Goal: Task Accomplishment & Management: Manage account settings

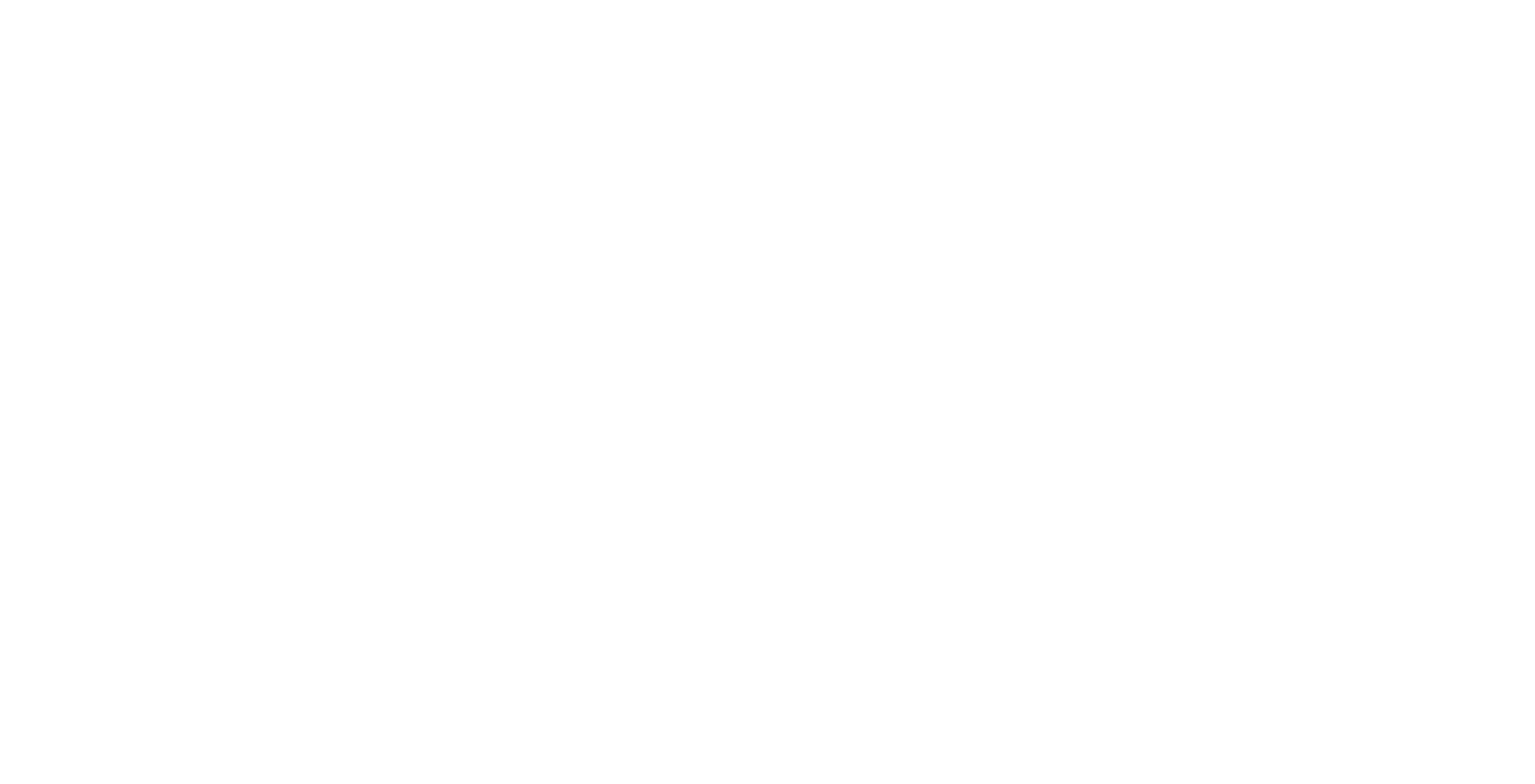
click at [0, 0] on input "Sign In" at bounding box center [0, 0] width 0 height 0
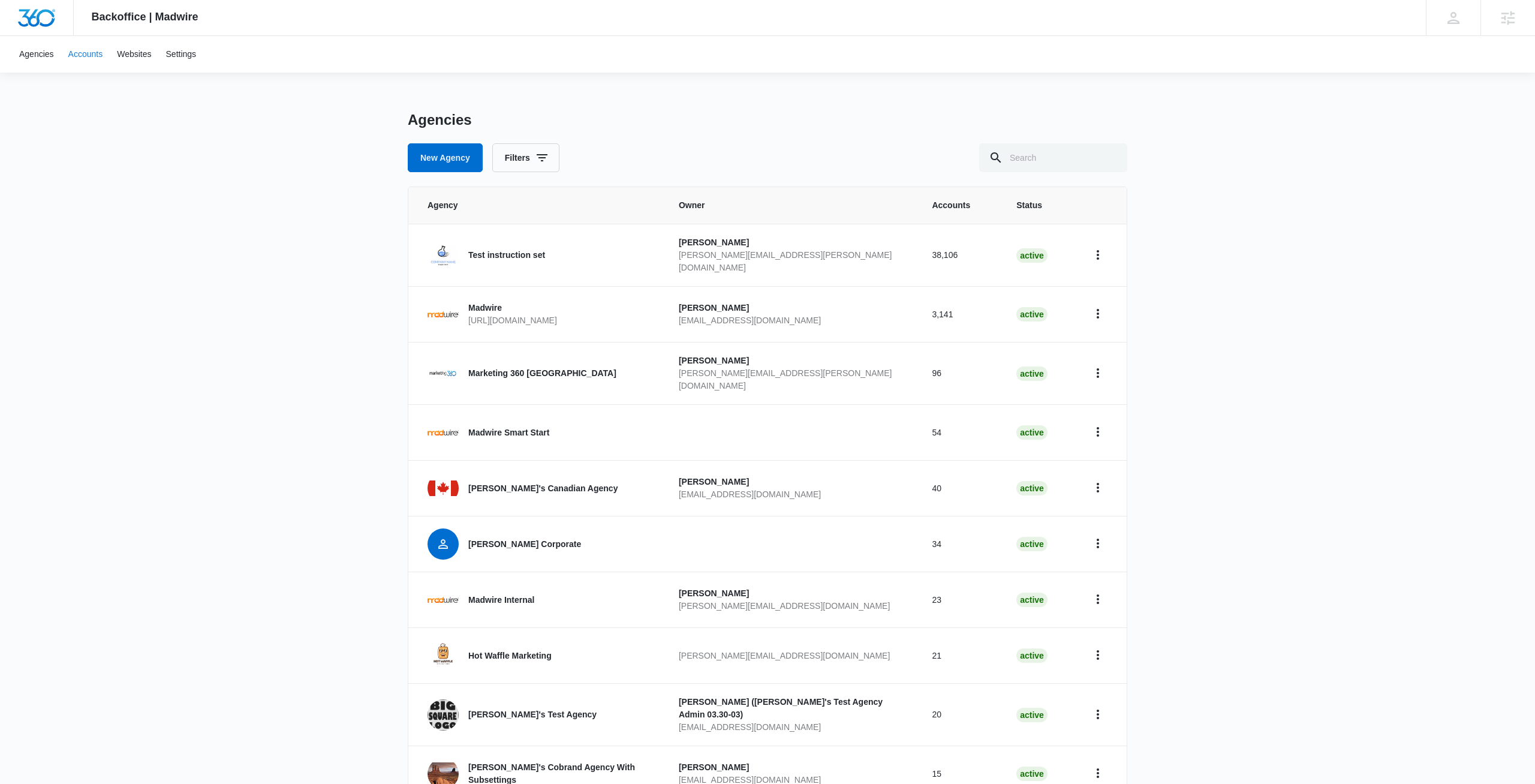
click at [96, 50] on link "Accounts" at bounding box center [85, 54] width 49 height 36
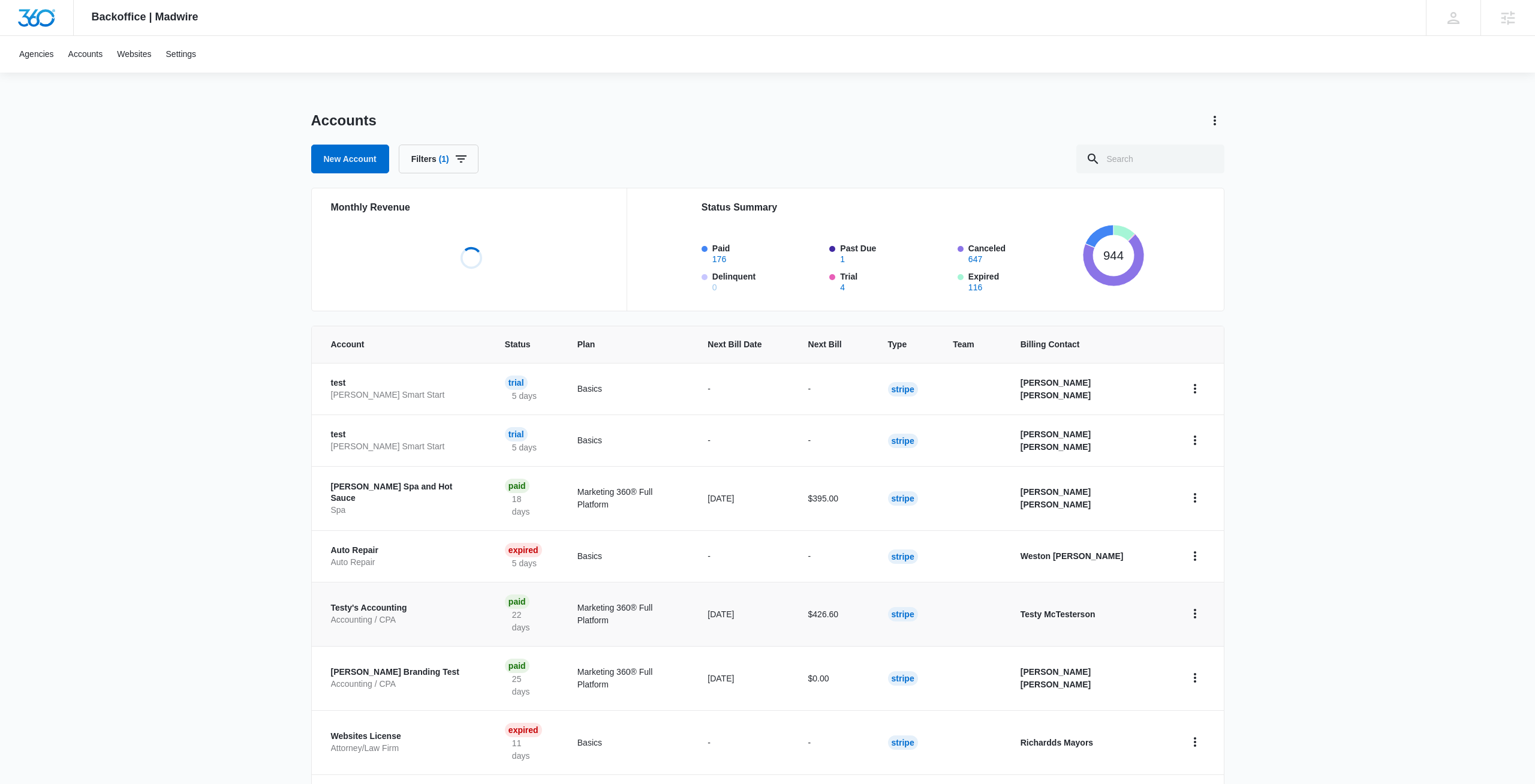
click at [447, 602] on p "Testy's Accounting" at bounding box center [404, 608] width 145 height 12
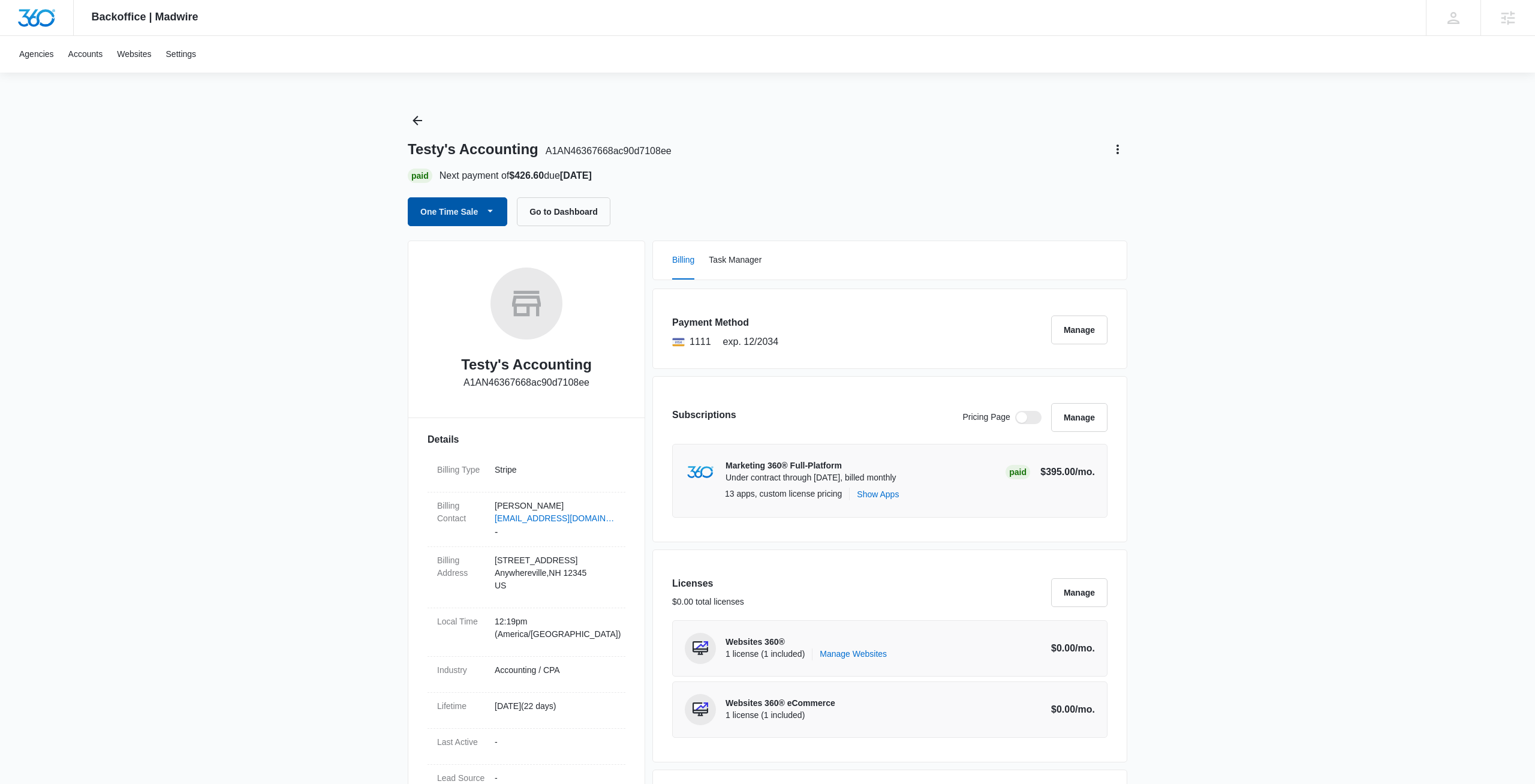
click at [426, 213] on button "One Time Sale" at bounding box center [458, 212] width 99 height 29
click at [463, 256] on div "Run One-Time Payment" at bounding box center [490, 252] width 134 height 13
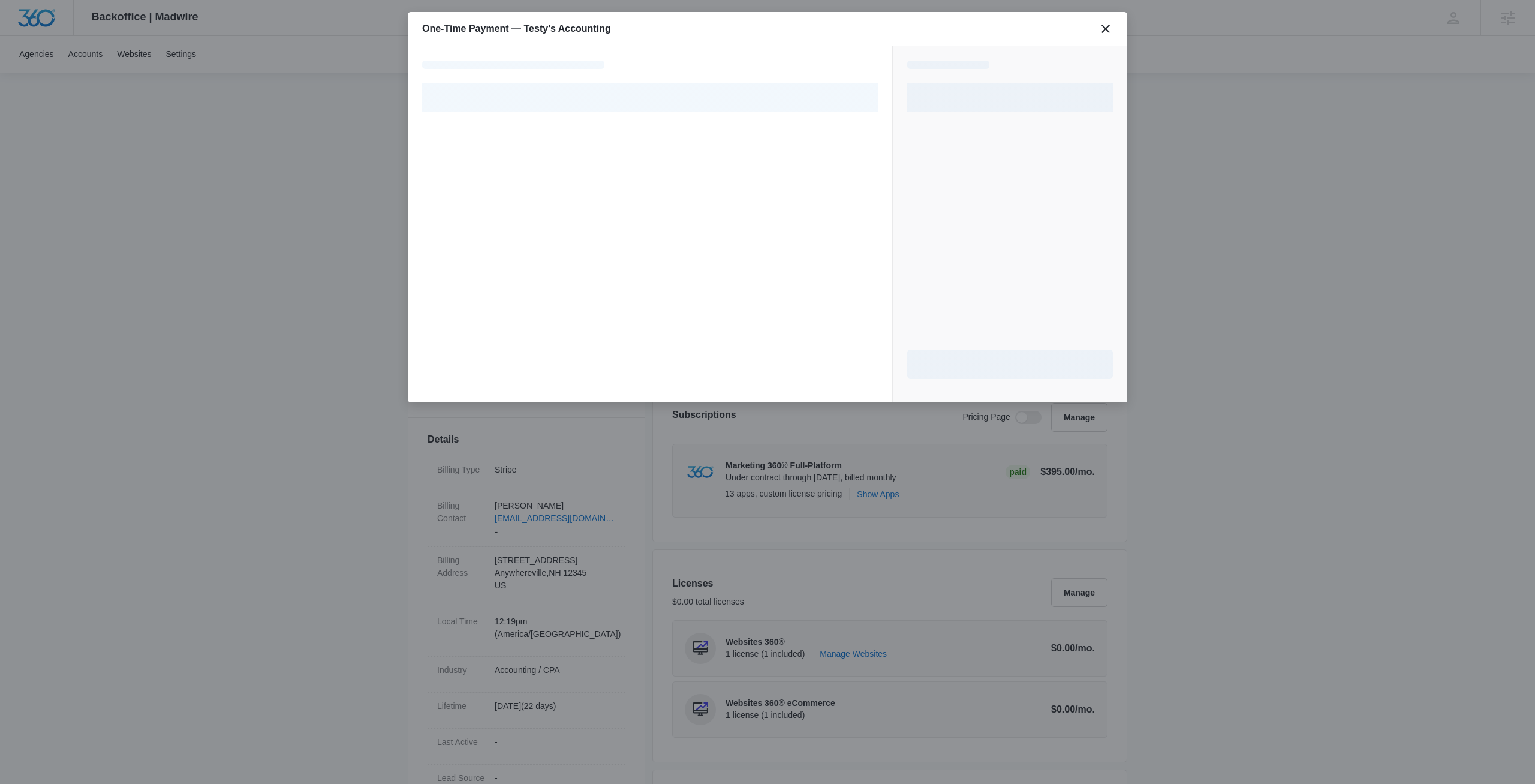
select select "pm_1S03OGA4n8RTgNjUly14UhyZ"
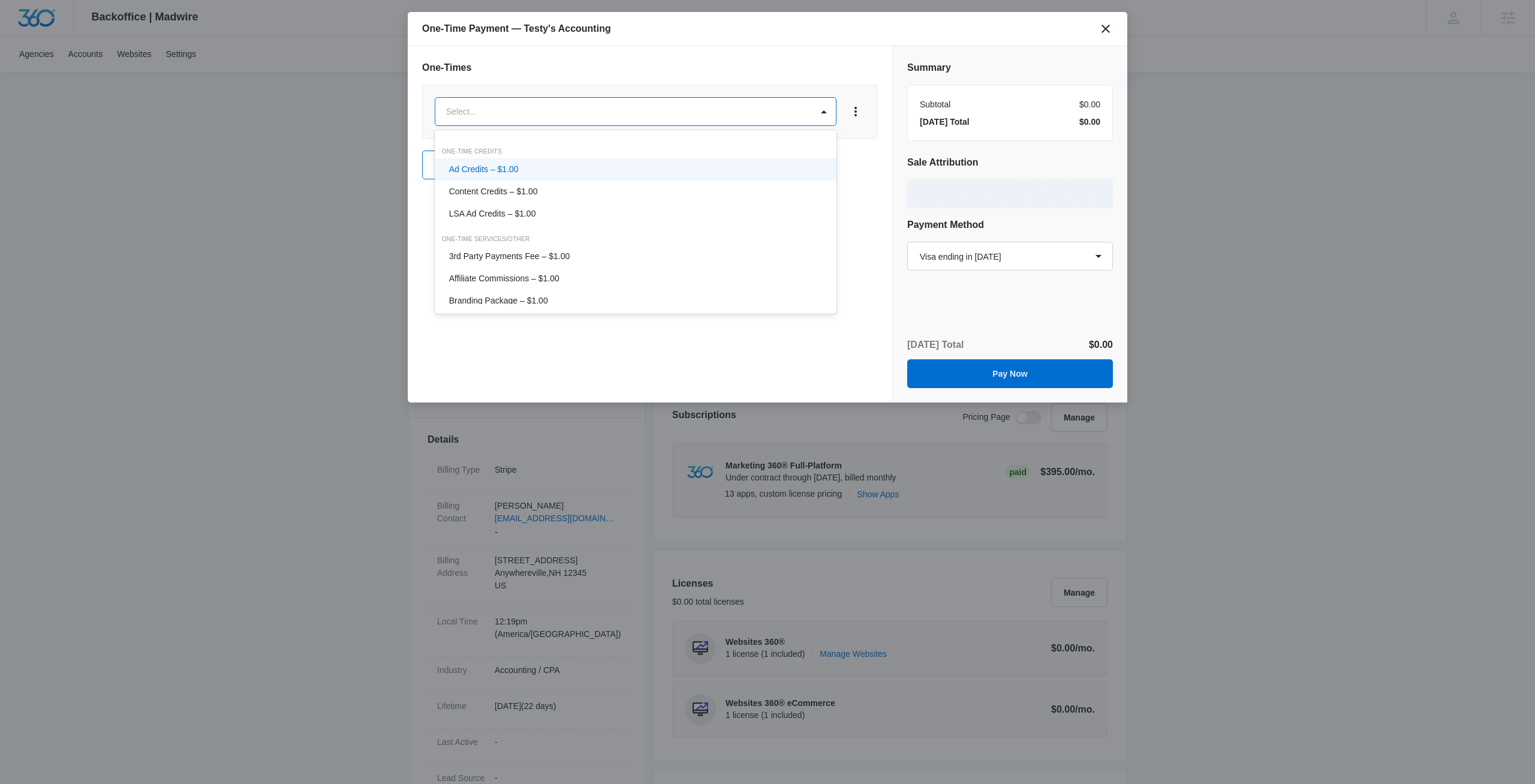
drag, startPoint x: 298, startPoint y: 212, endPoint x: 894, endPoint y: 62, distance: 614.6
click at [303, 209] on div at bounding box center [768, 392] width 1535 height 784
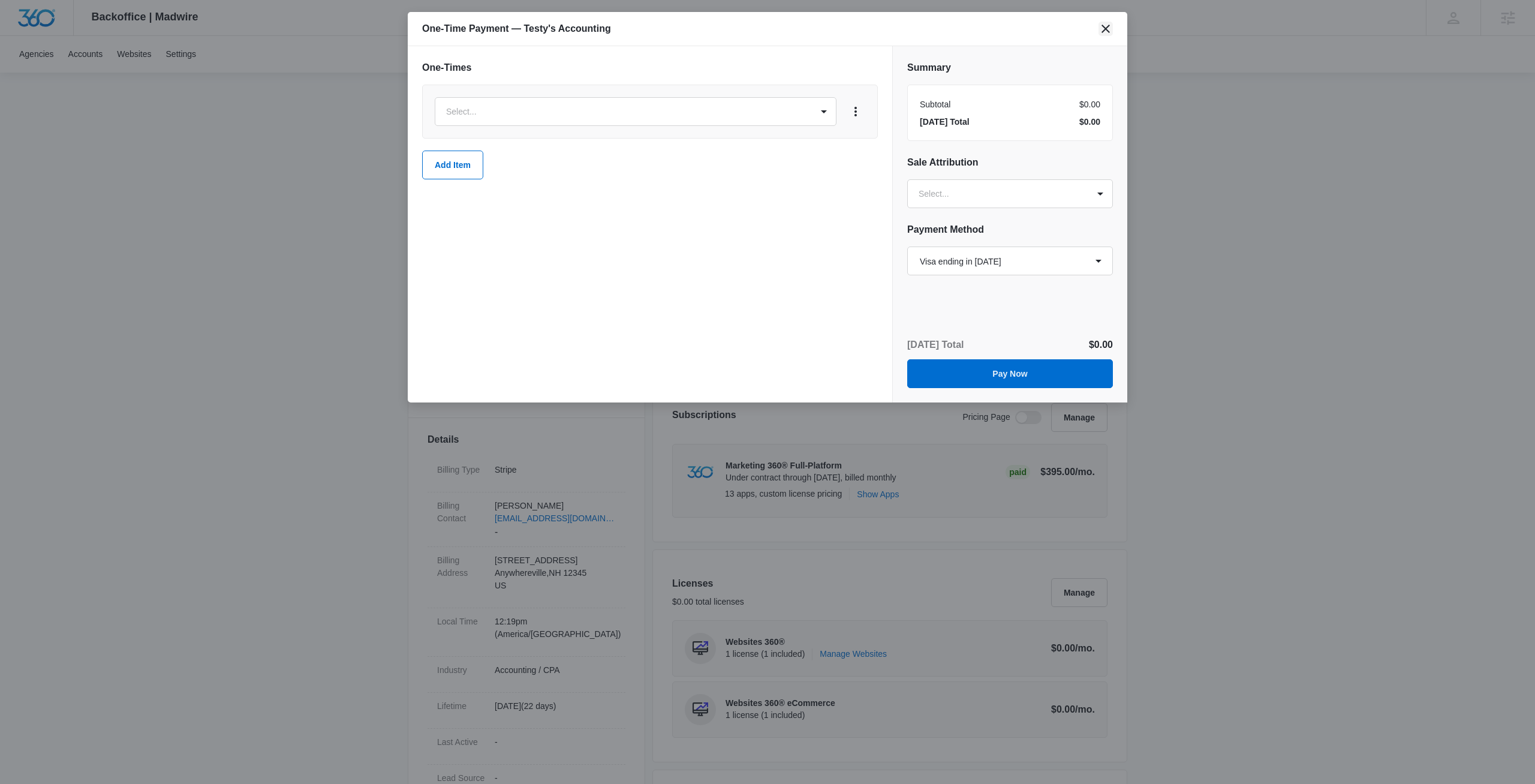
click at [1100, 27] on icon "close" at bounding box center [1106, 29] width 15 height 15
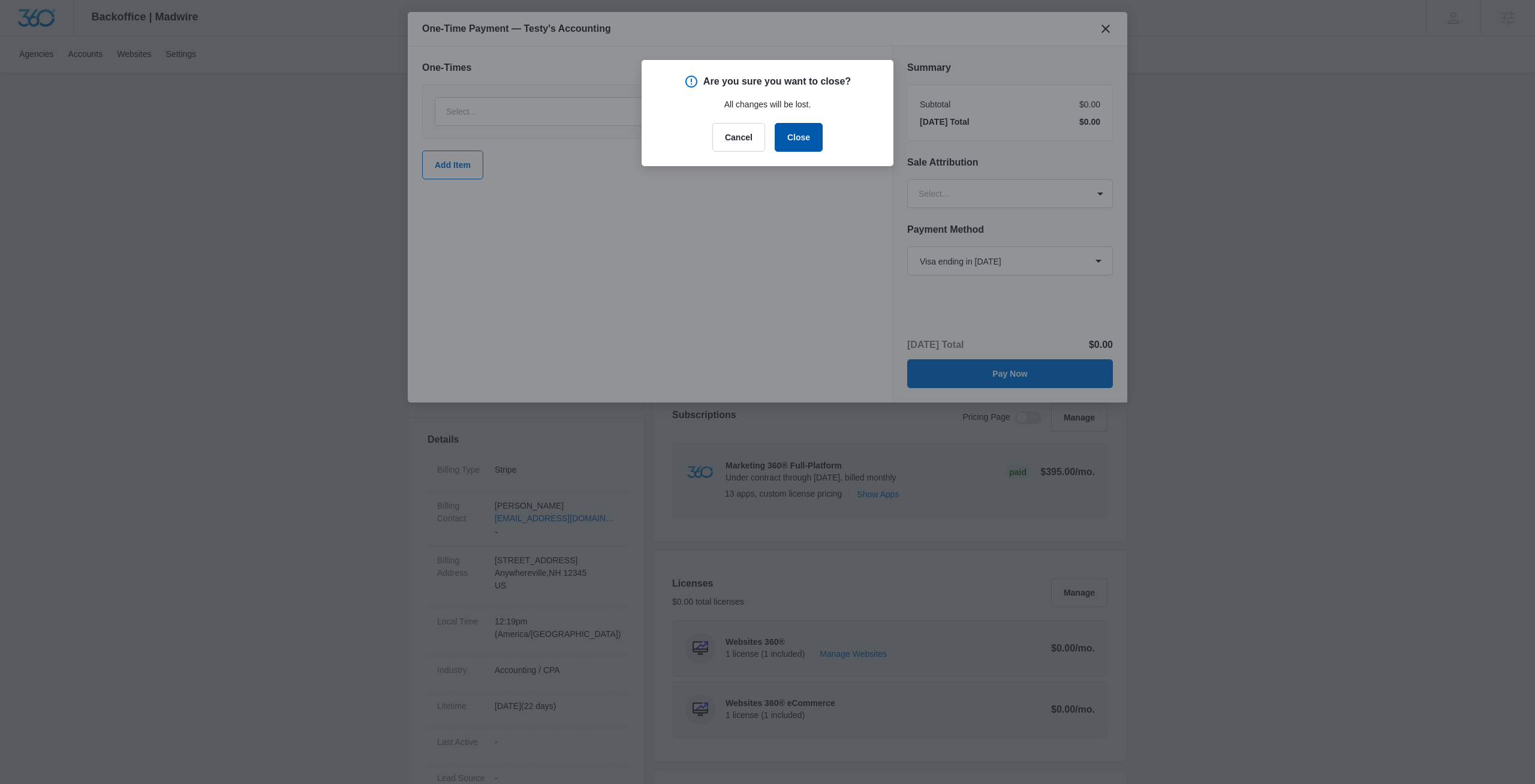
drag, startPoint x: 798, startPoint y: 142, endPoint x: 1085, endPoint y: 361, distance: 361.0
click at [802, 143] on button "Close" at bounding box center [798, 137] width 48 height 29
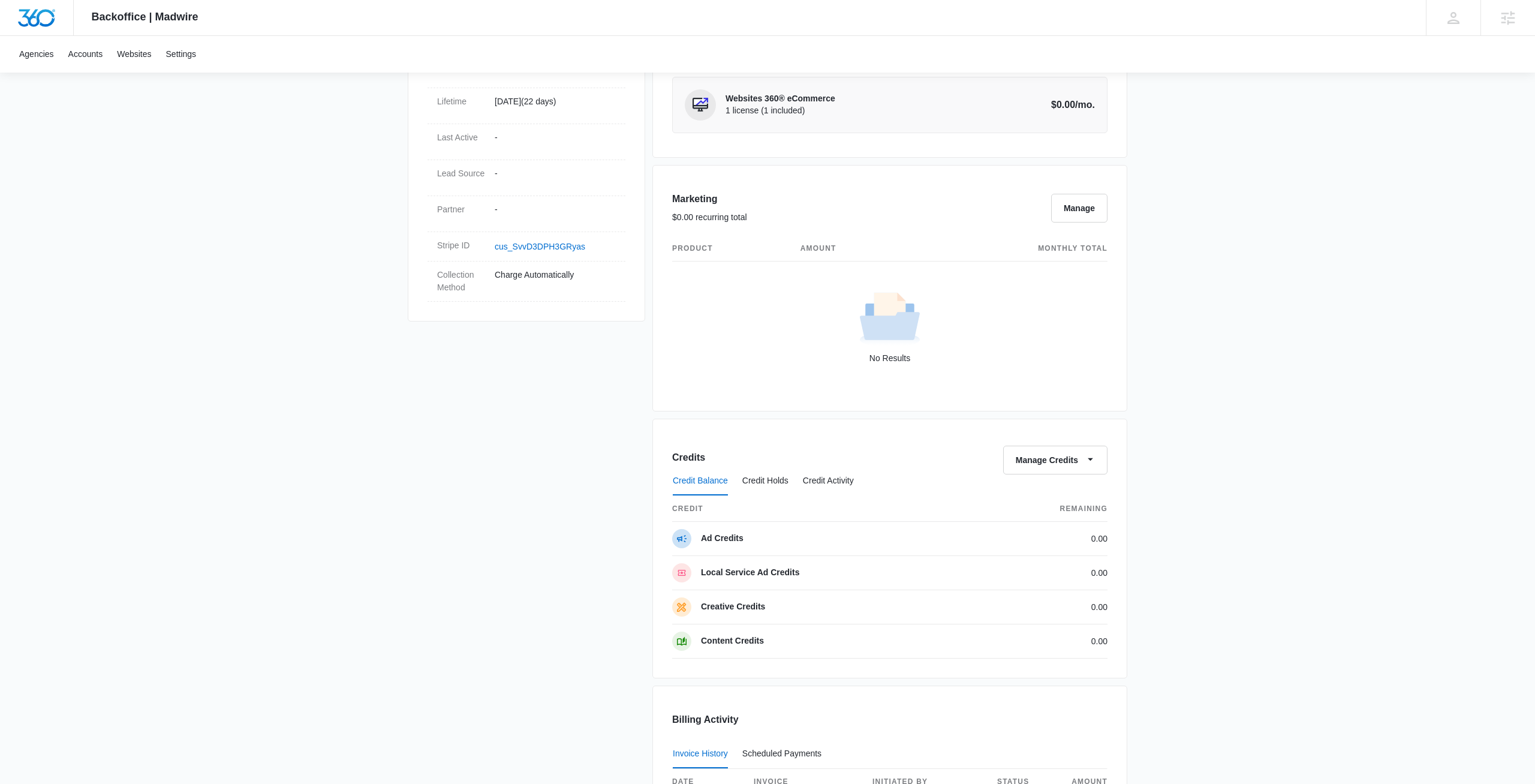
scroll to position [259, 0]
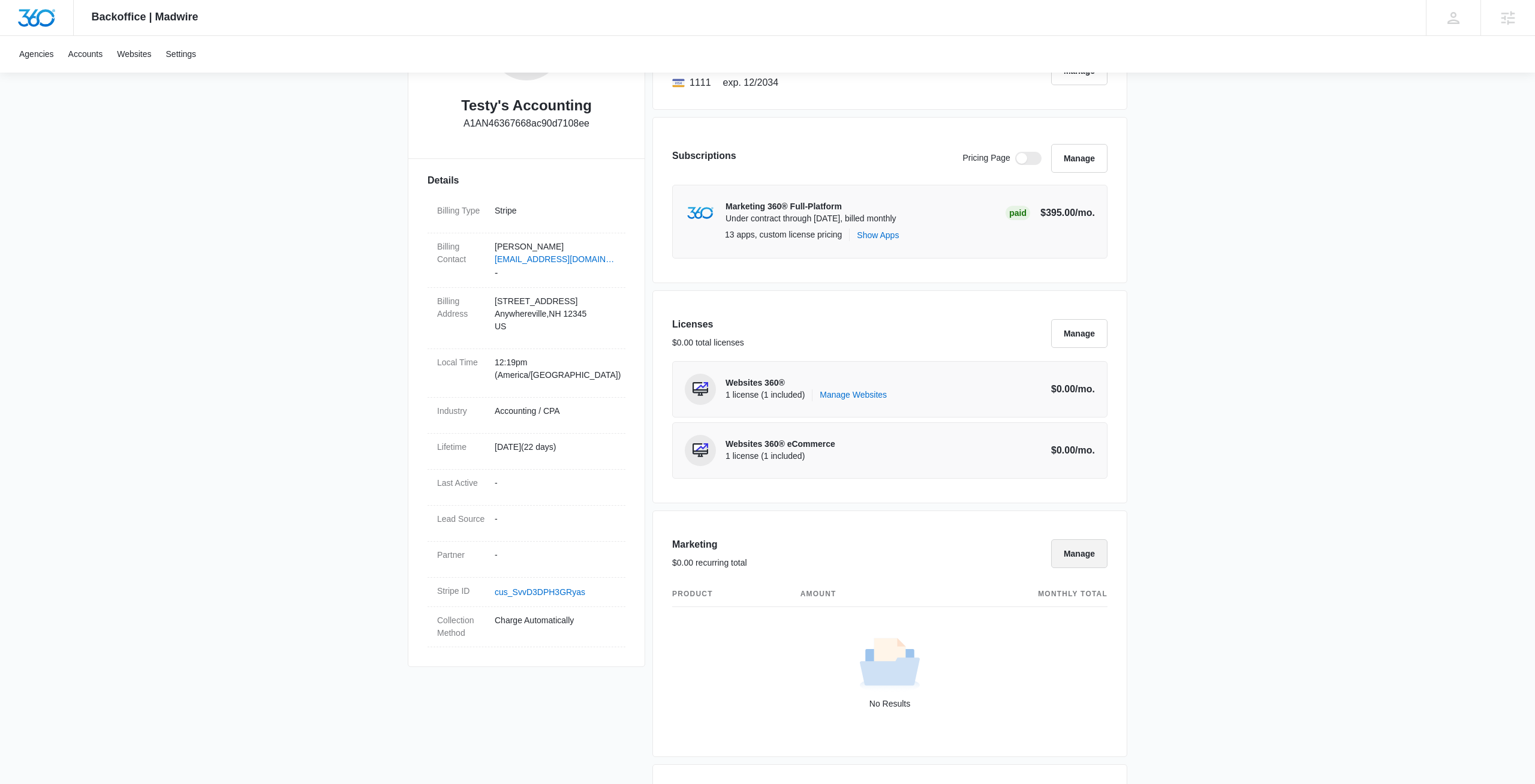
click at [1095, 552] on button "Manage" at bounding box center [1079, 553] width 56 height 29
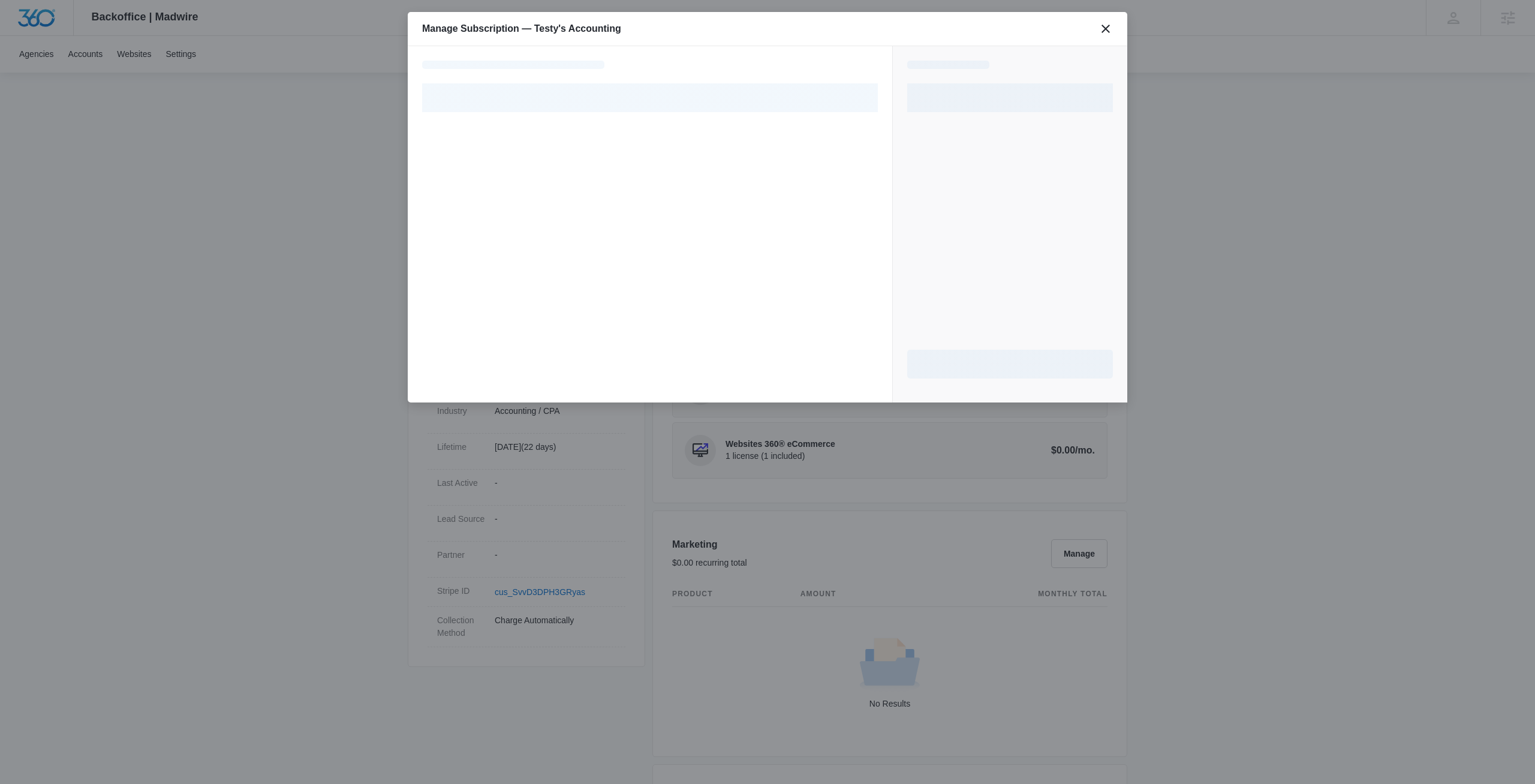
select select "pm_1S03OGA4n8RTgNjUly14UhyZ"
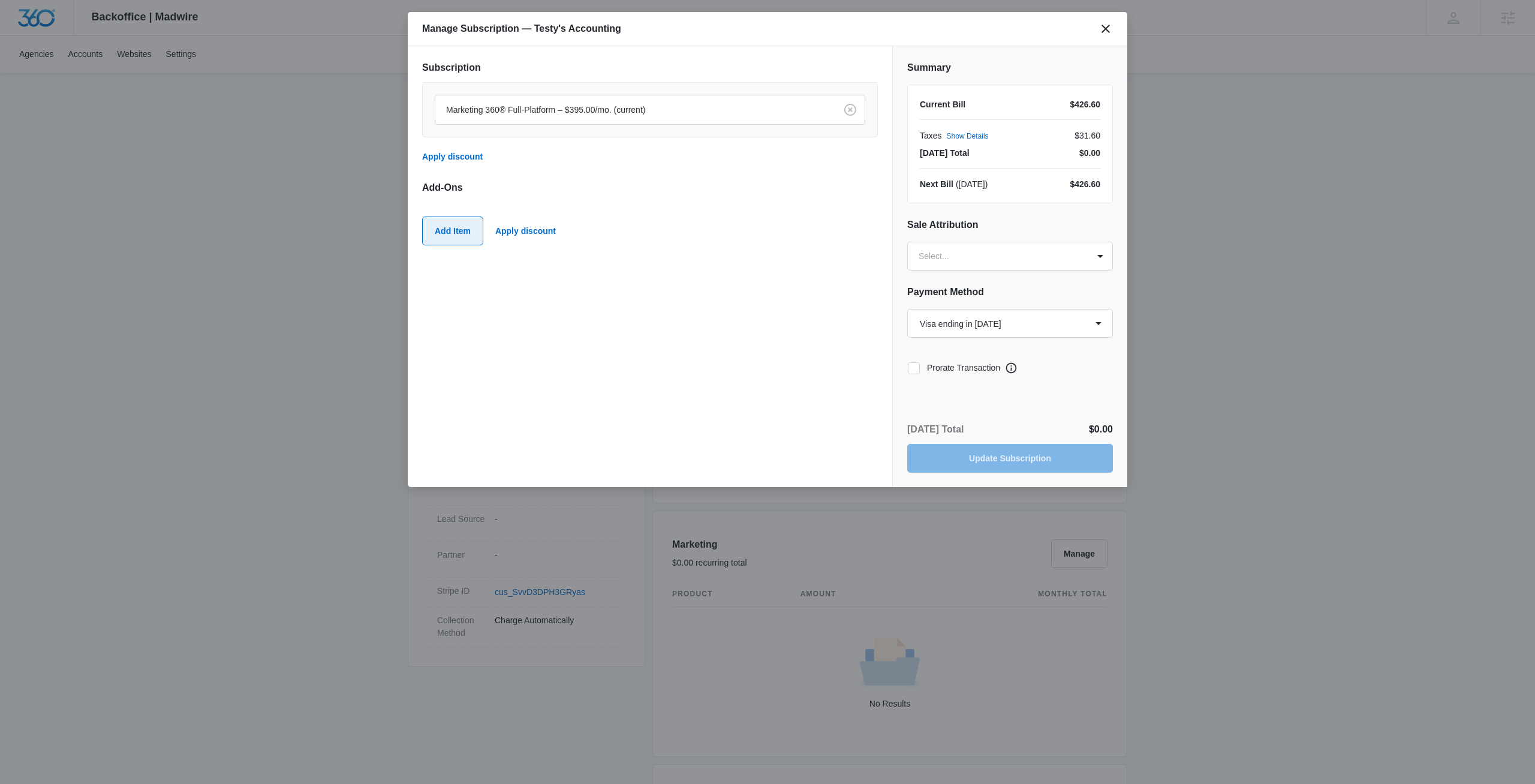
click at [446, 233] on button "Add Item" at bounding box center [453, 231] width 61 height 29
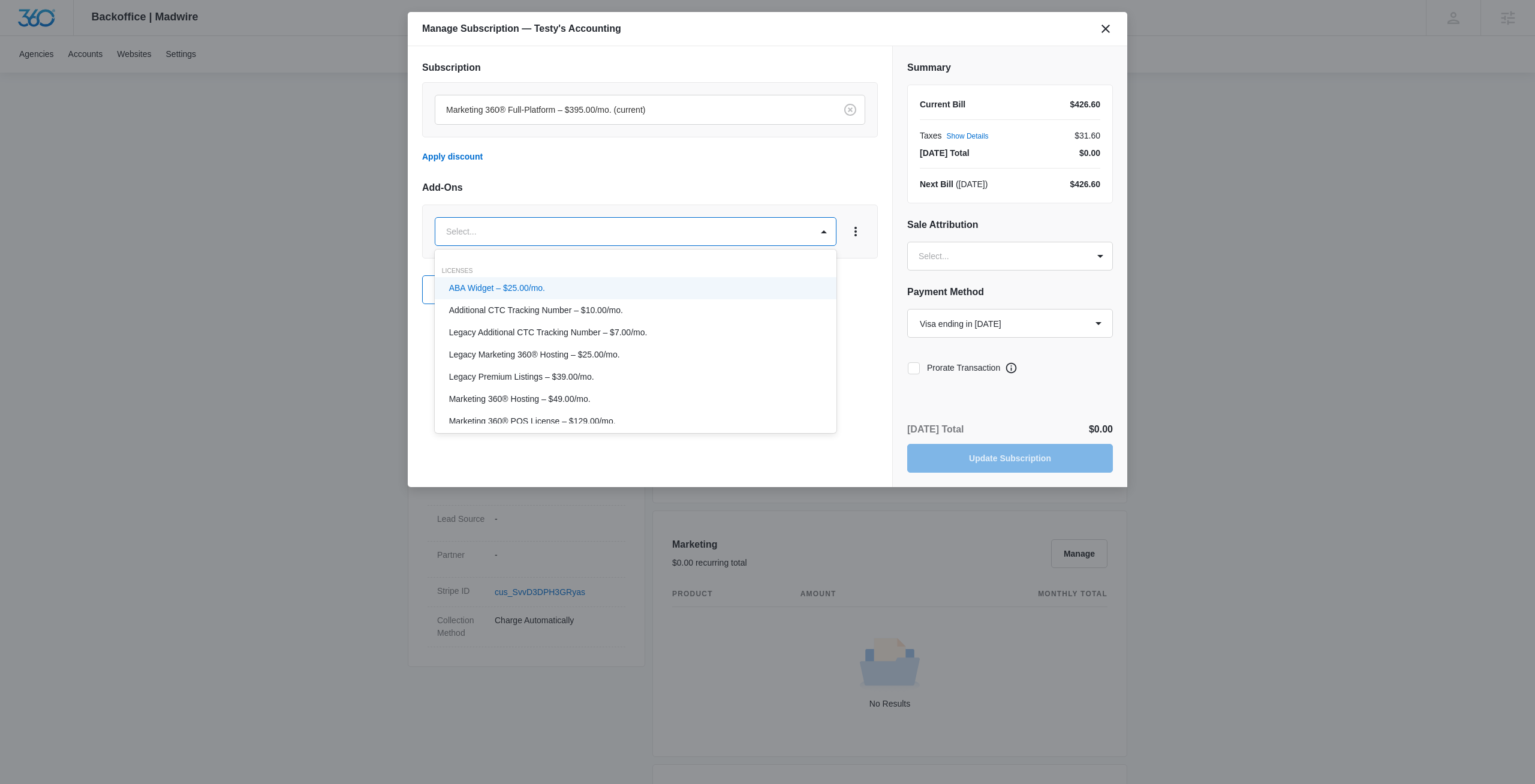
click at [491, 231] on body "Backoffice | Madwire Apps Settings [PERSON_NAME] [PERSON_NAME] [PERSON_NAME][EM…" at bounding box center [768, 585] width 1535 height 1688
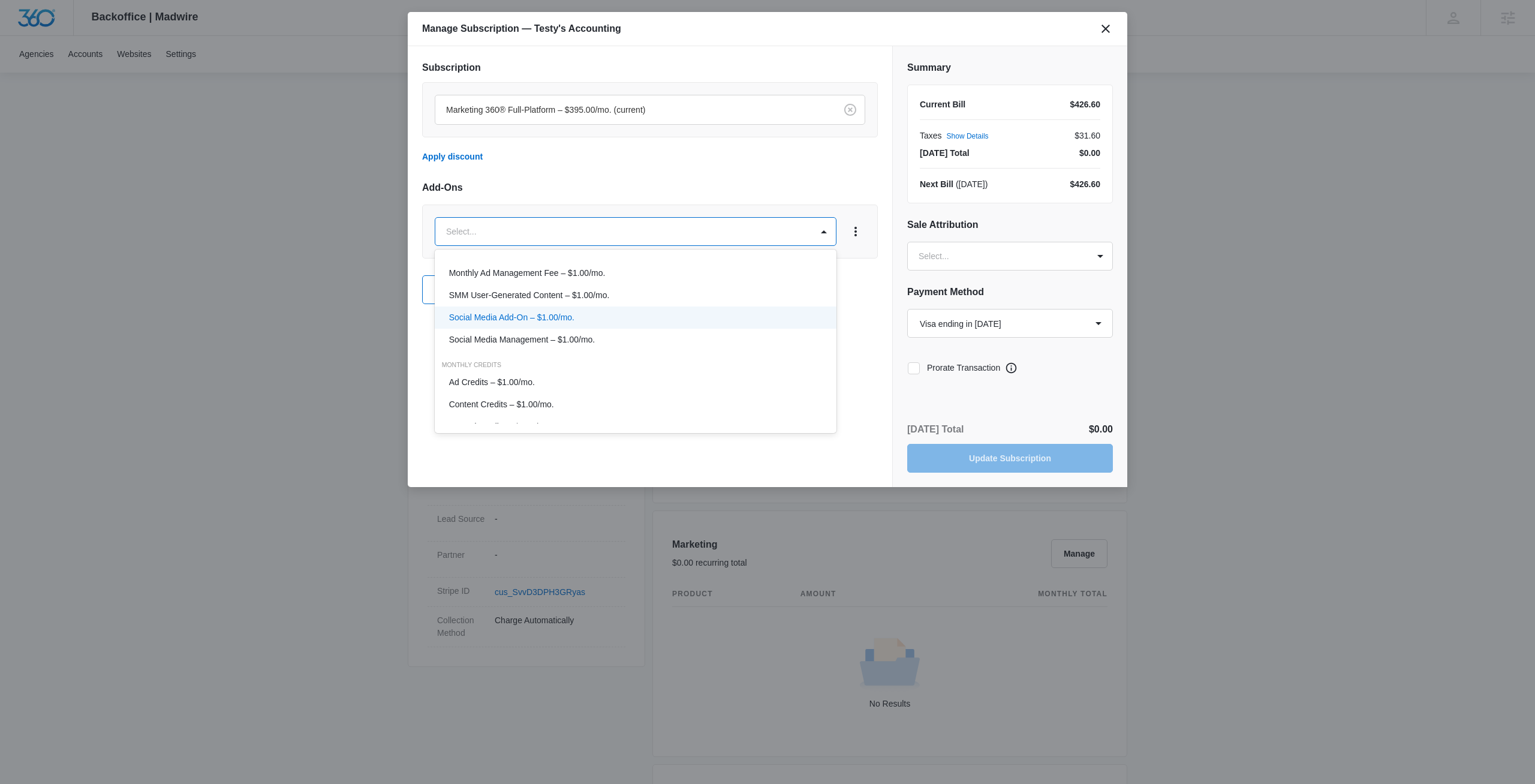
scroll to position [501, 0]
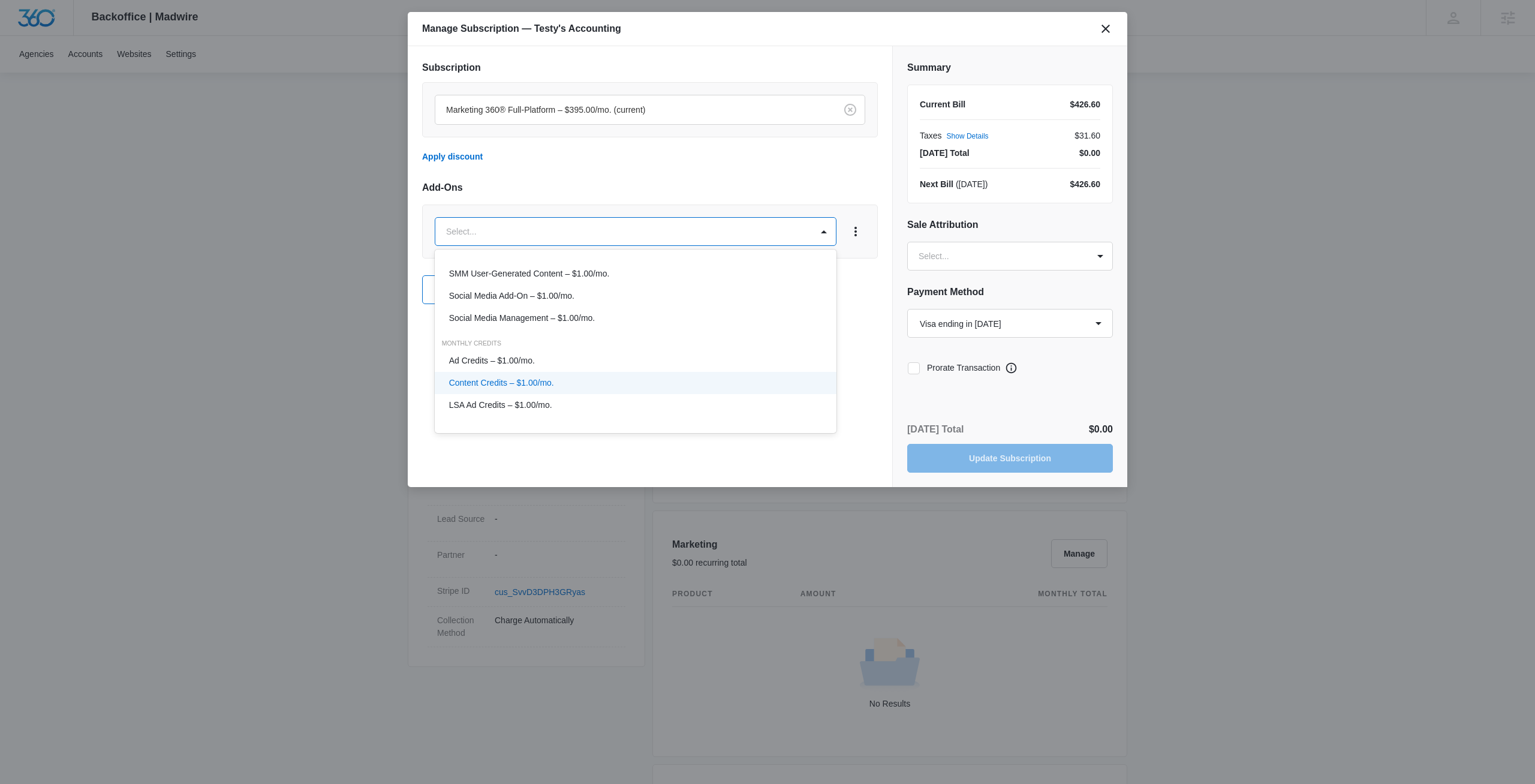
click at [1105, 29] on div at bounding box center [768, 392] width 1535 height 784
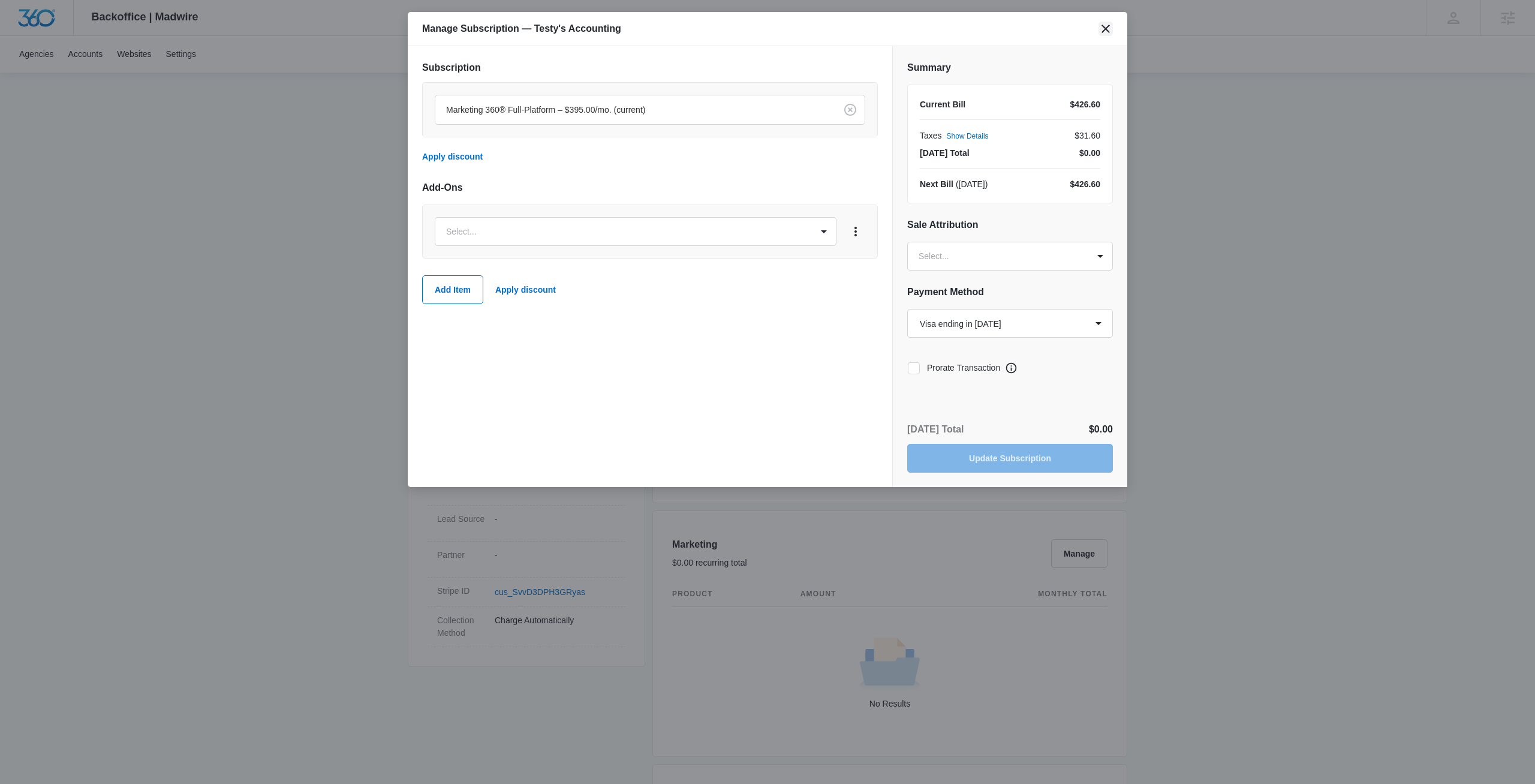
click at [1105, 29] on icon "close" at bounding box center [1105, 29] width 8 height 8
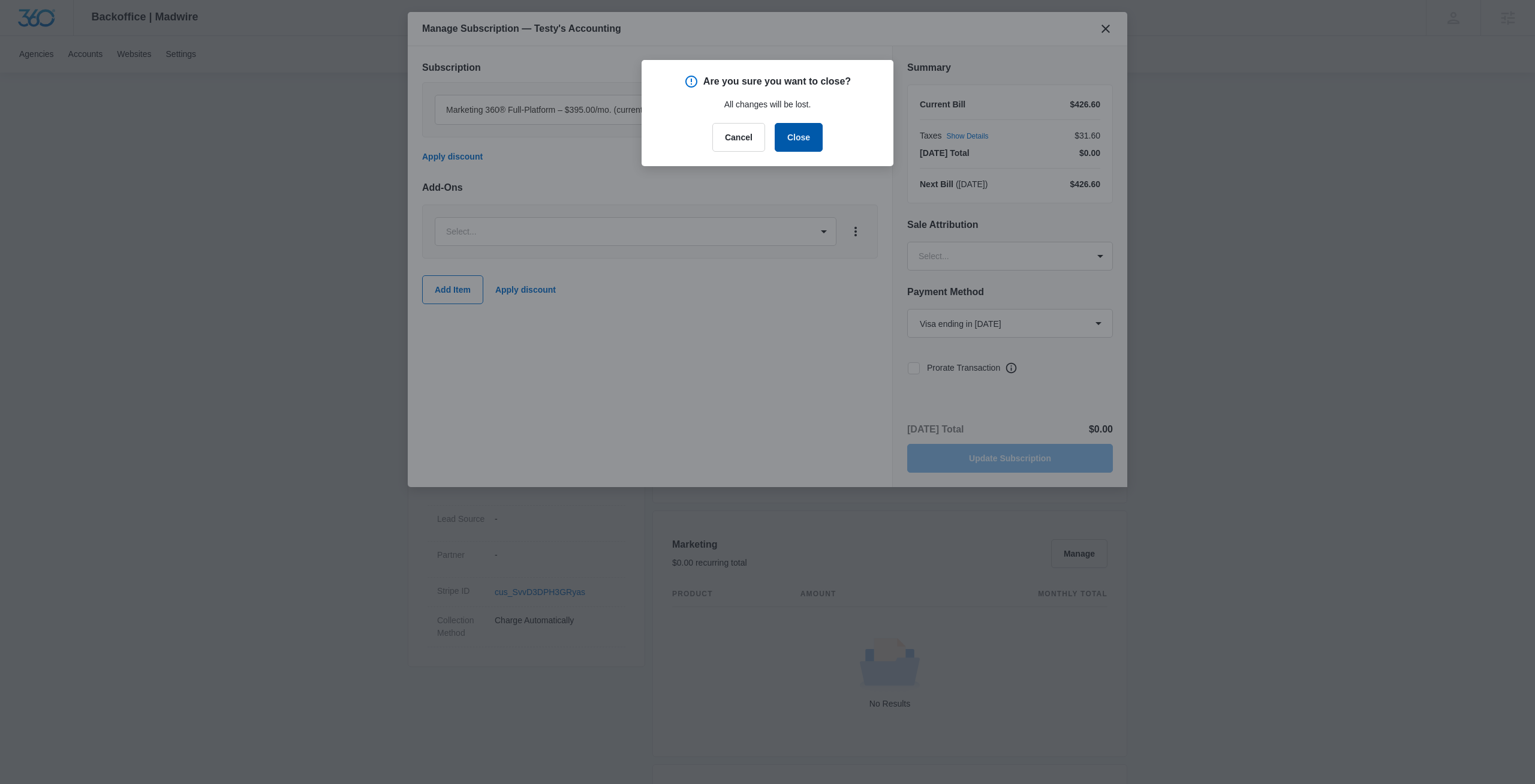
click at [782, 131] on button "Close" at bounding box center [798, 137] width 48 height 29
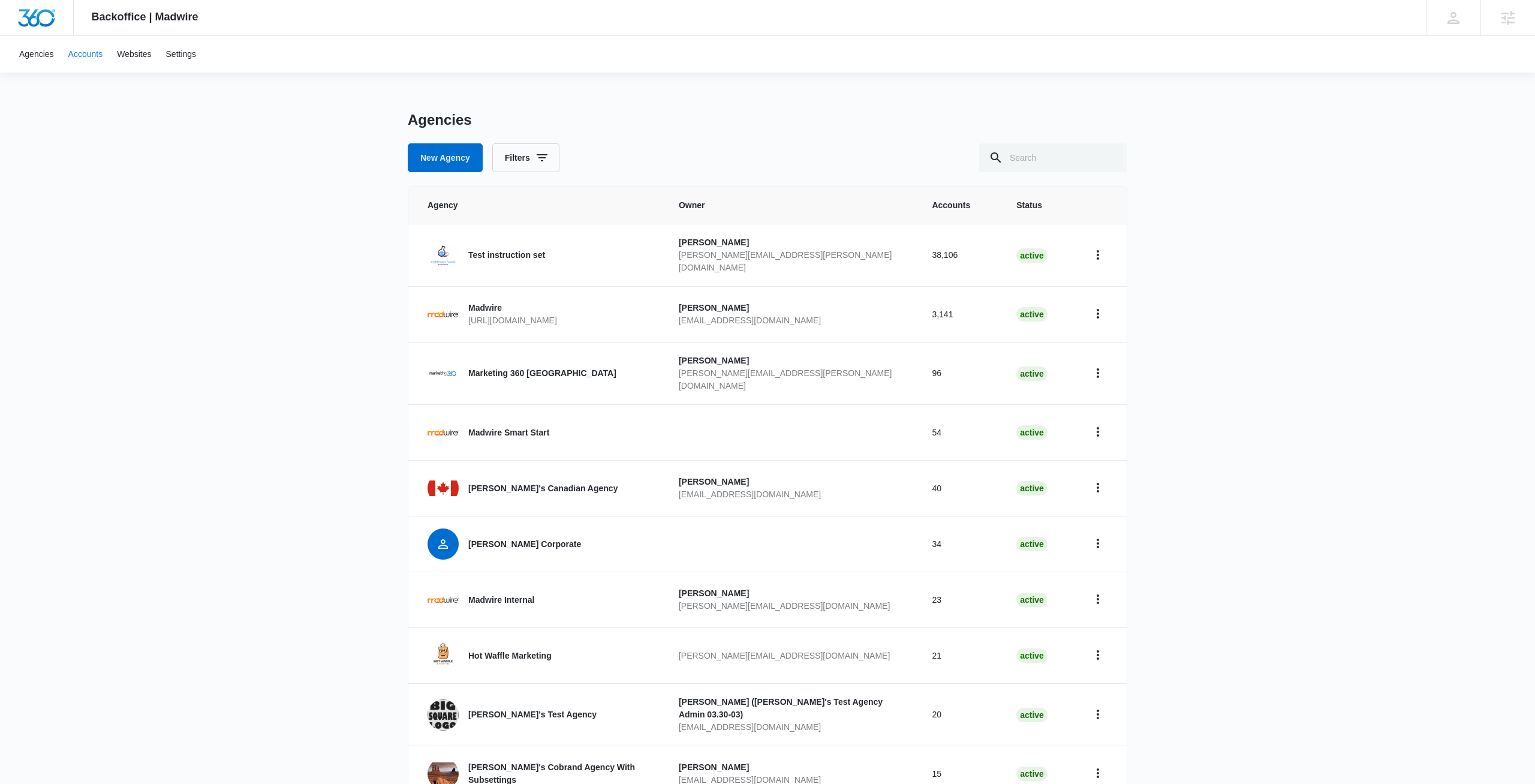
click at [82, 61] on link "Accounts" at bounding box center [85, 54] width 49 height 36
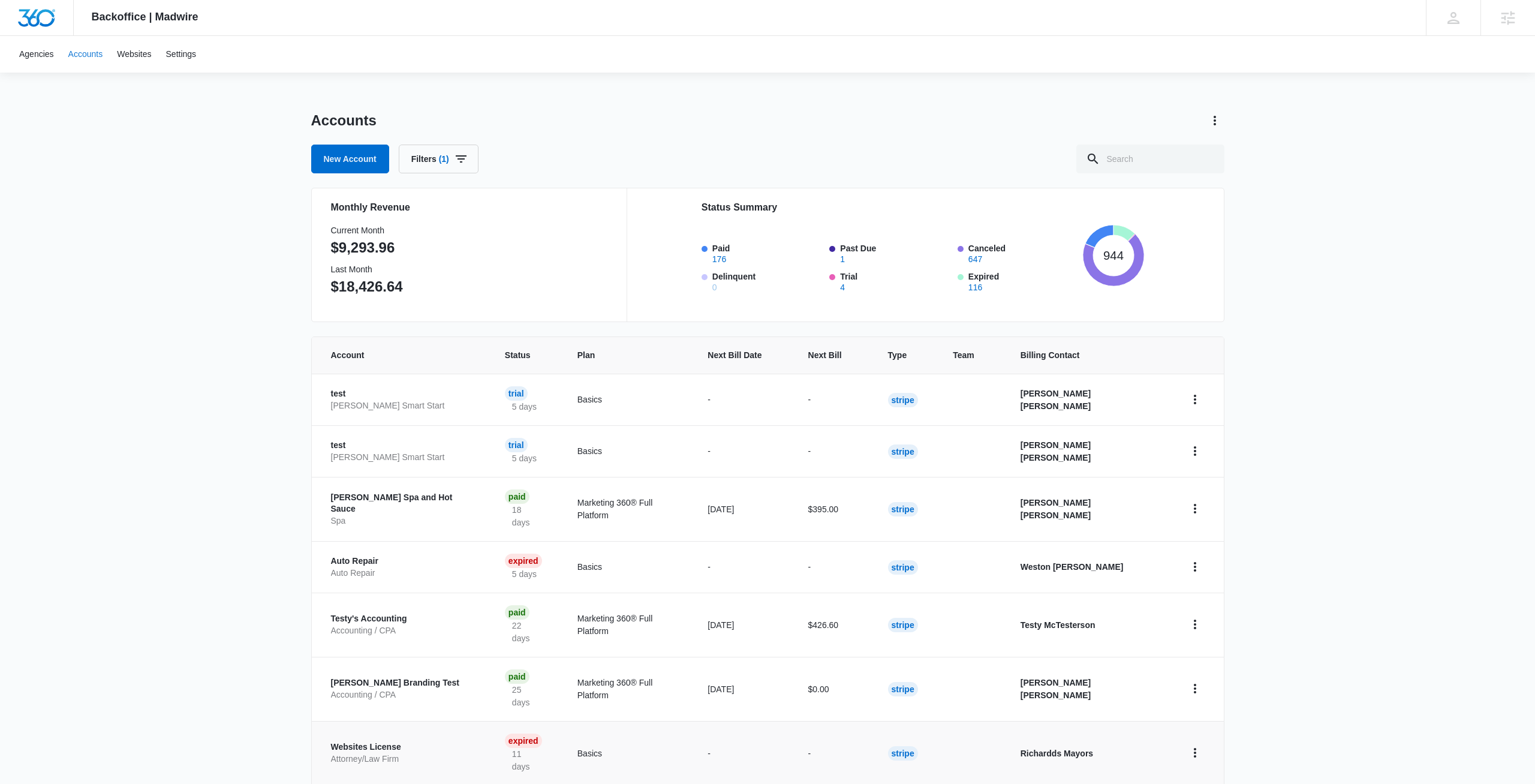
scroll to position [86, 0]
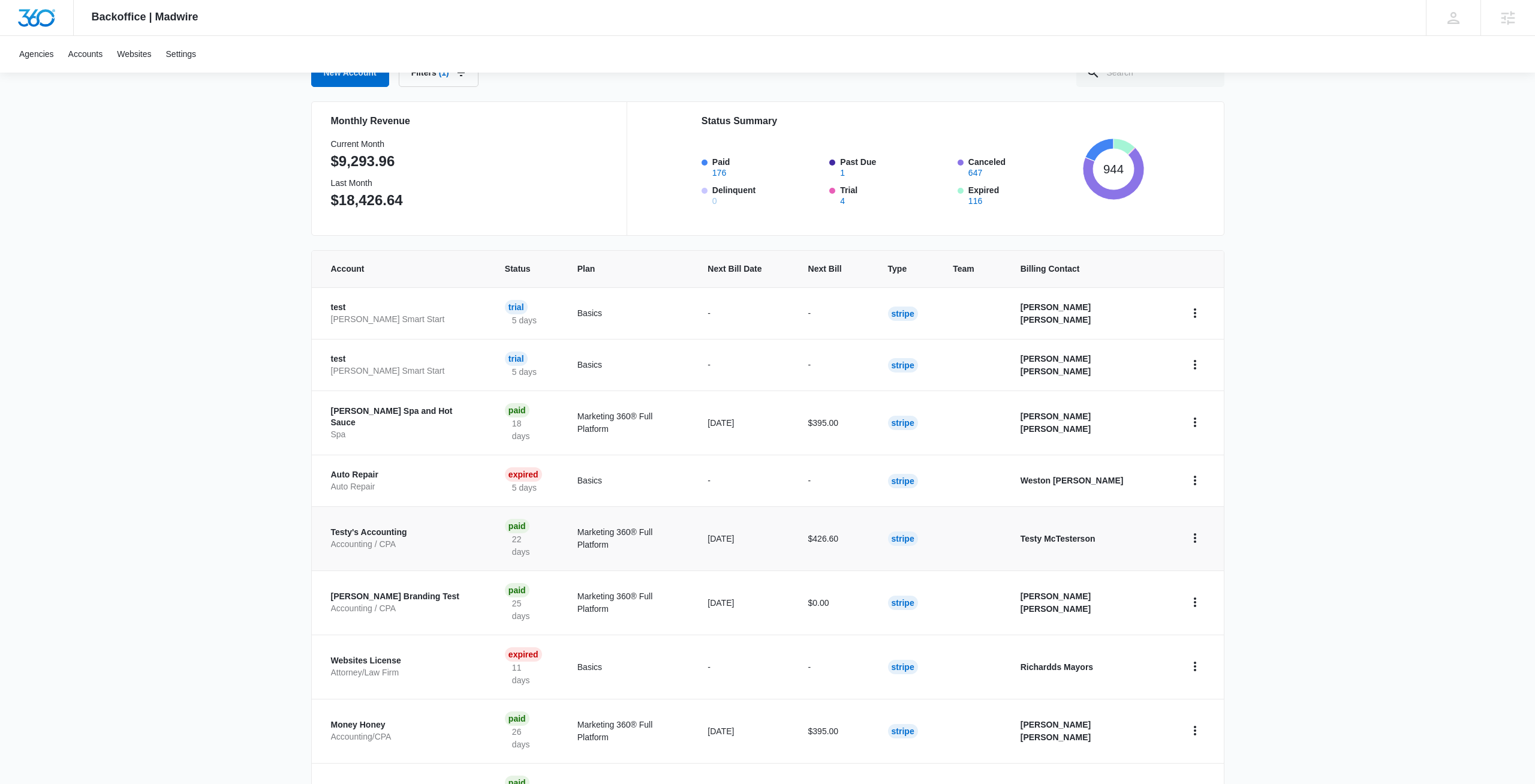
click at [416, 531] on td "Testy's Accounting Accounting / CPA" at bounding box center [401, 538] width 178 height 64
click at [407, 526] on p "Testy's Accounting" at bounding box center [404, 532] width 145 height 12
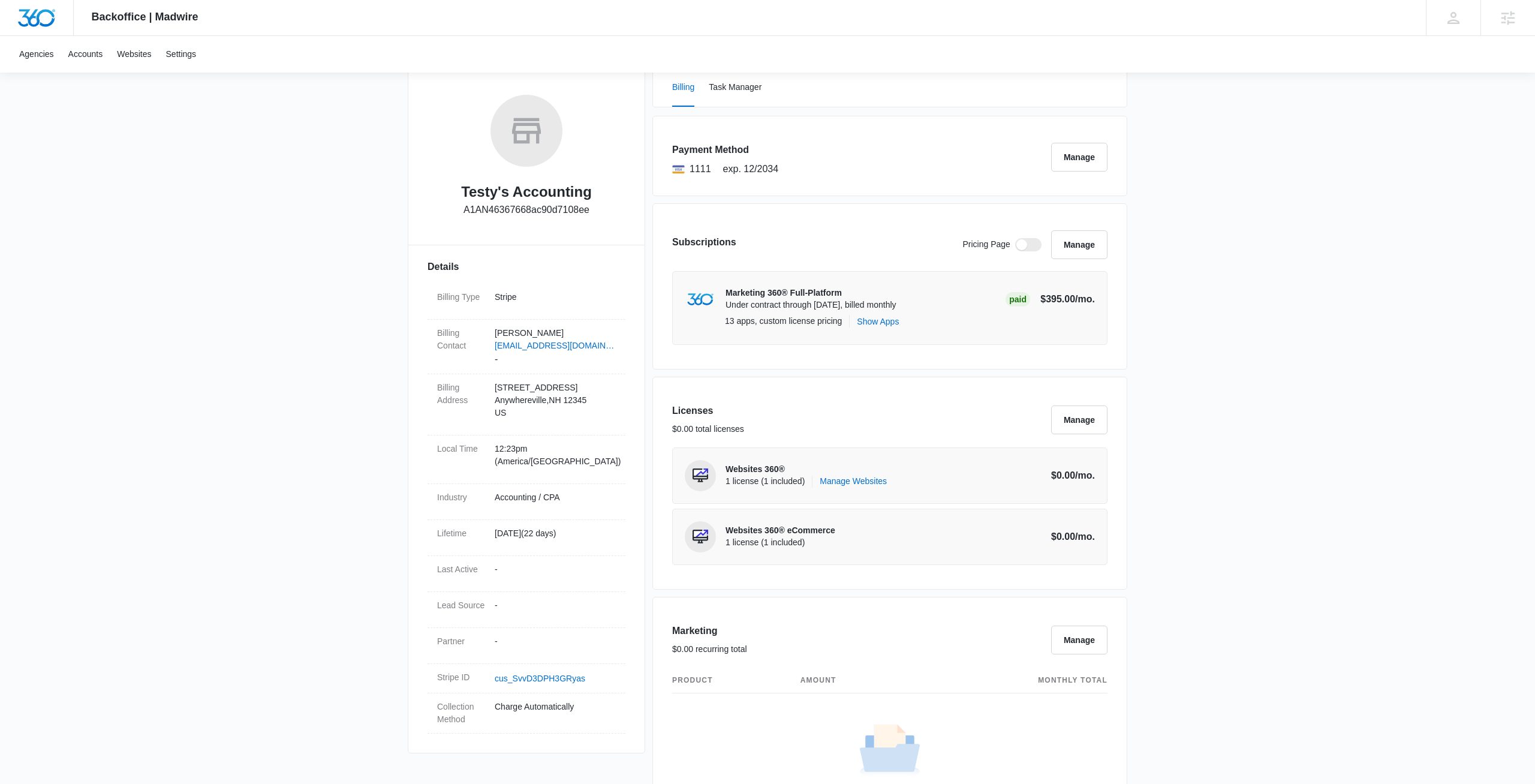
scroll to position [345, 0]
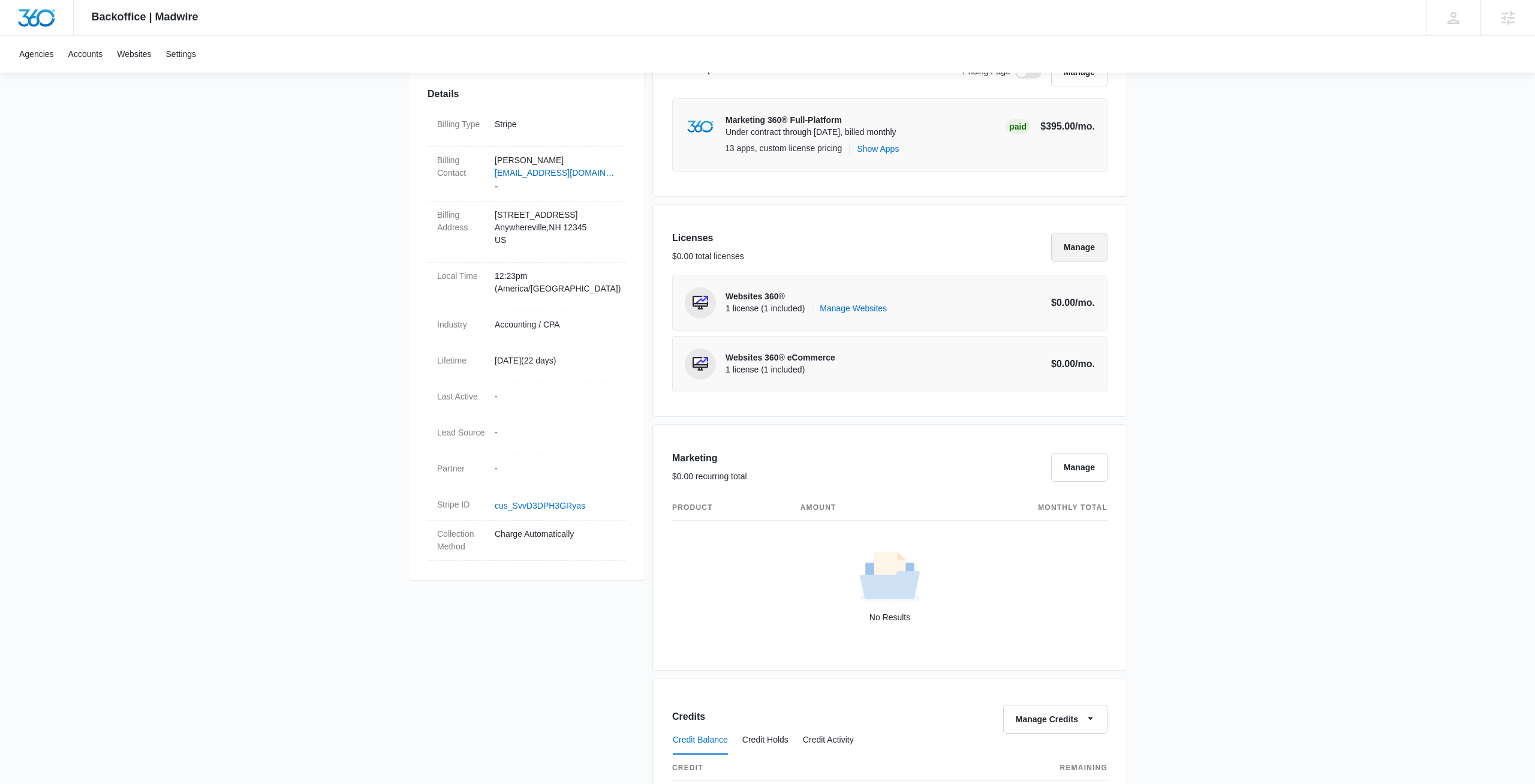
click at [1095, 247] on button "Manage" at bounding box center [1079, 247] width 56 height 29
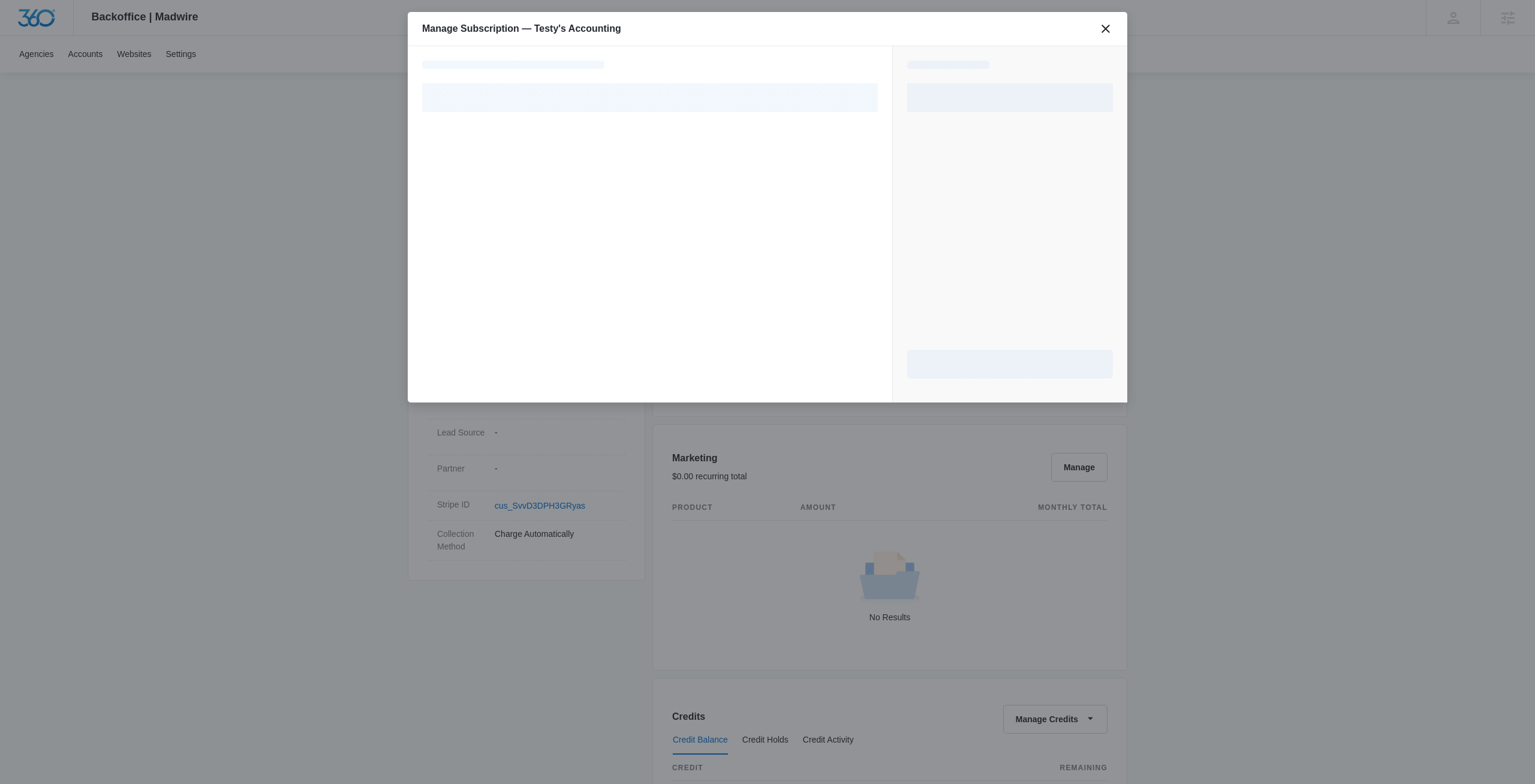
select select "pm_1S03OGA4n8RTgNjUly14UhyZ"
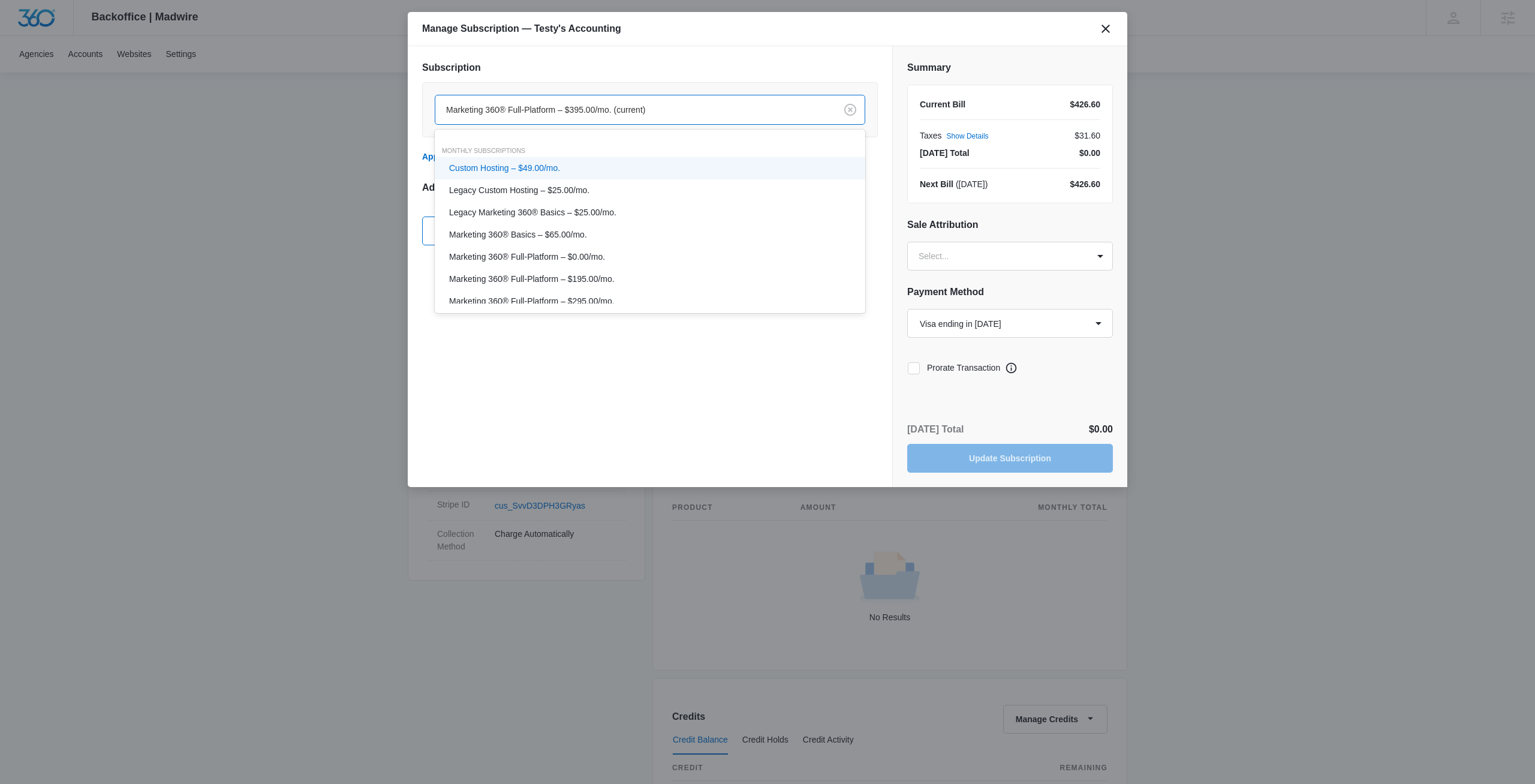
click at [477, 110] on div at bounding box center [633, 110] width 374 height 15
click at [568, 71] on h2 "Subscription" at bounding box center [650, 68] width 456 height 15
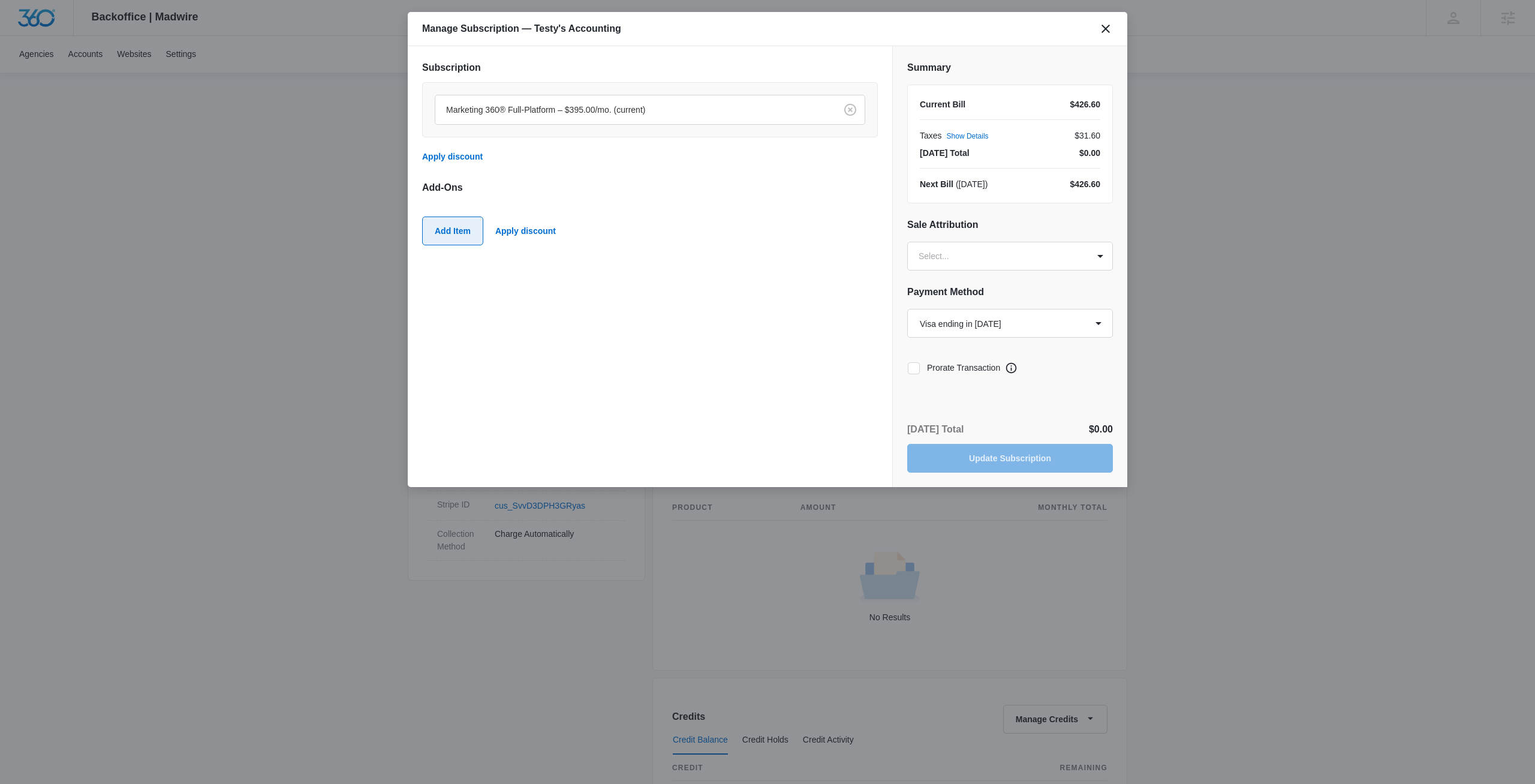
click at [442, 232] on button "Add Item" at bounding box center [453, 231] width 61 height 29
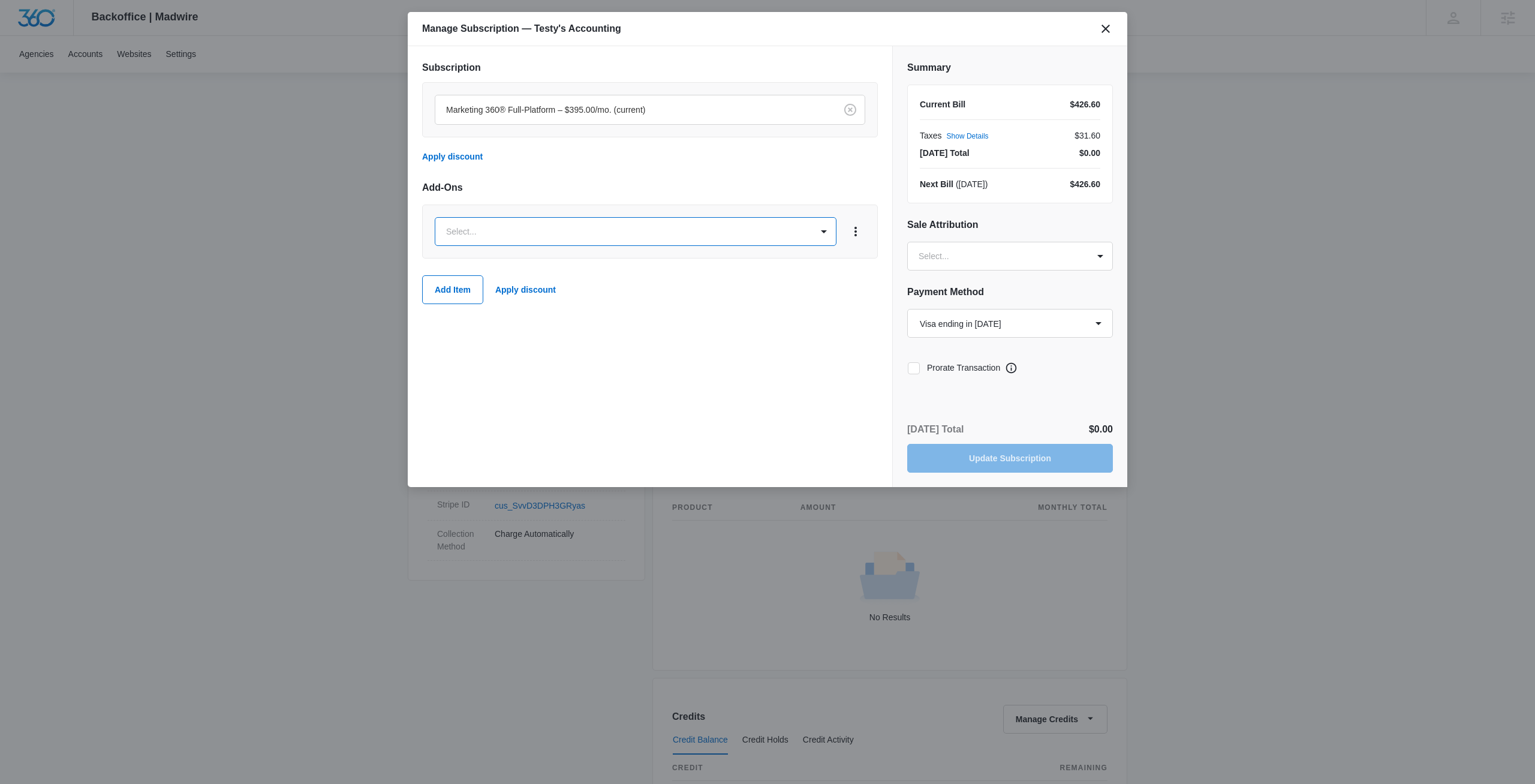
click at [531, 231] on body "Backoffice | Madwire Apps Settings JM Jake Meyer jake.meyer@madwire.com My Prof…" at bounding box center [768, 498] width 1535 height 1688
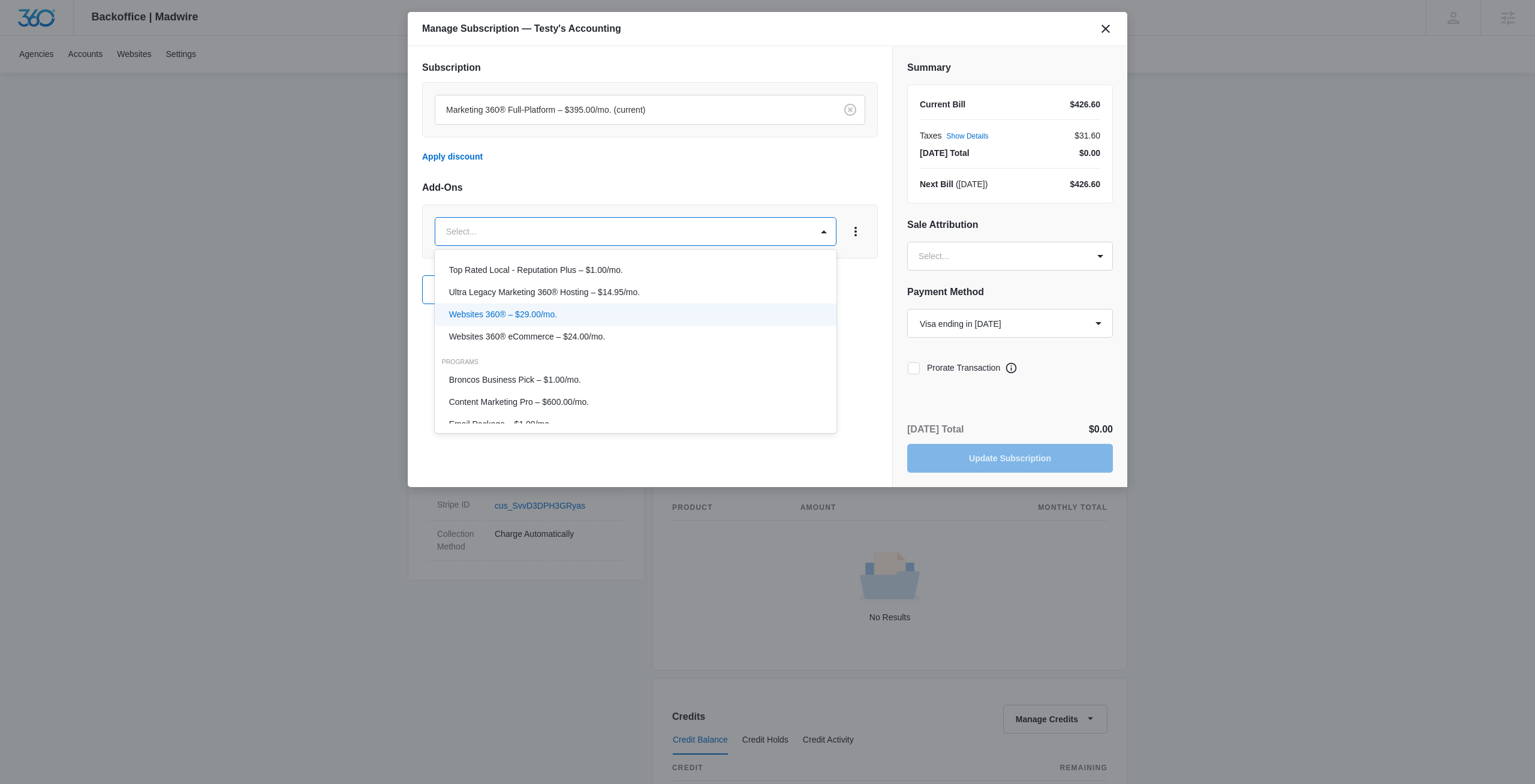
scroll to position [319, 0]
click at [616, 323] on div "Content Marketing Pro – $600.00/mo." at bounding box center [635, 323] width 371 height 13
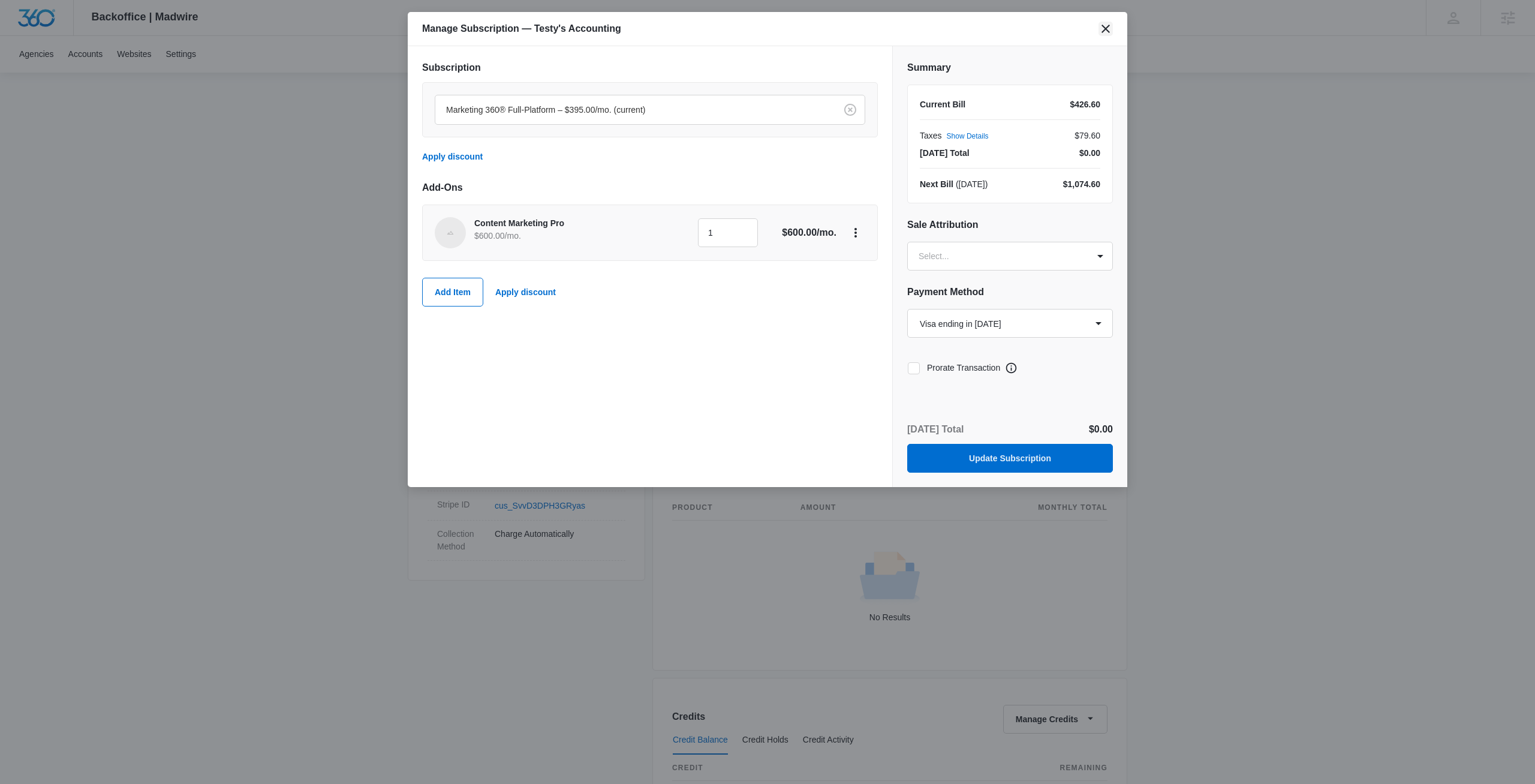
click at [1104, 29] on icon "close" at bounding box center [1106, 29] width 15 height 15
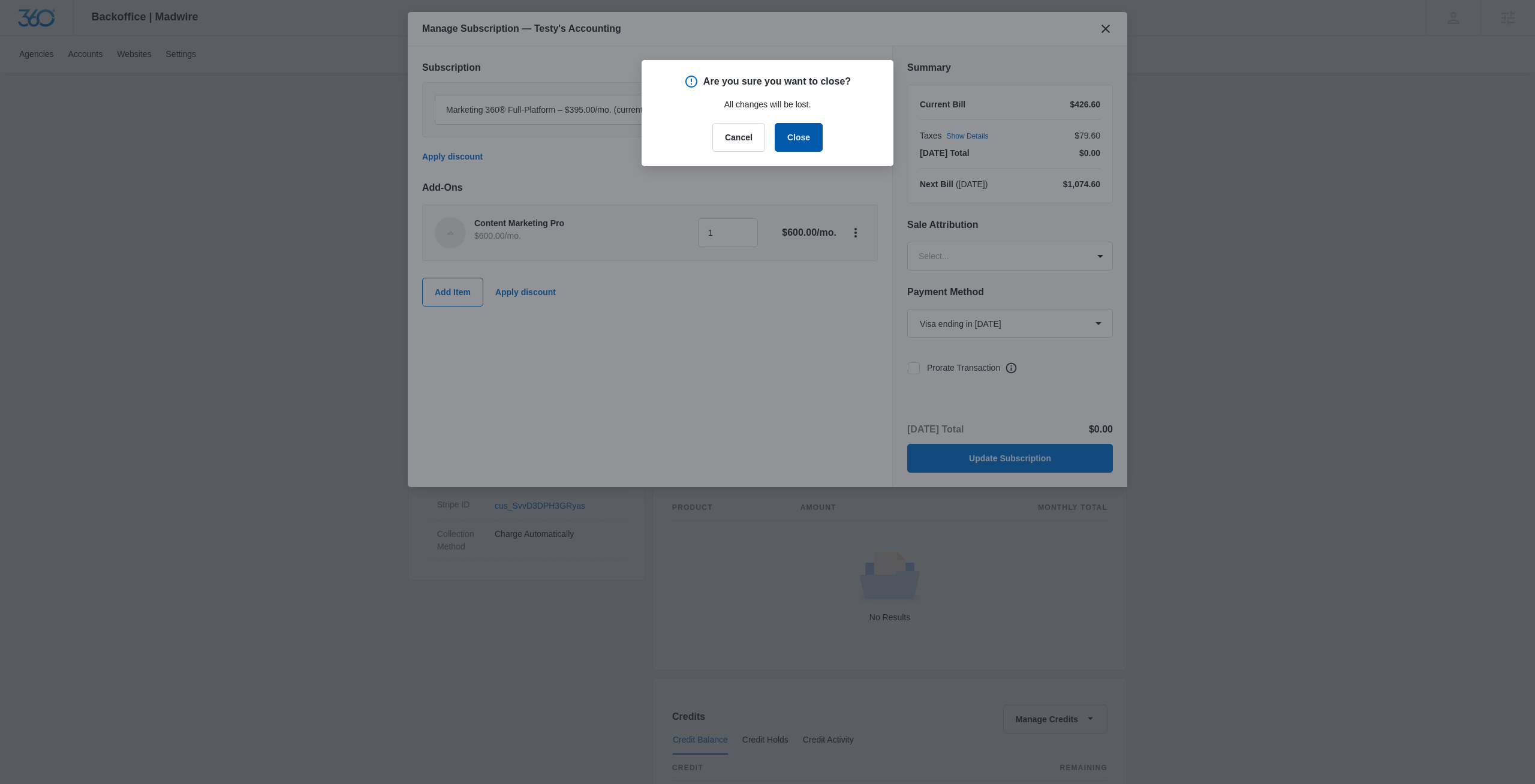
click at [813, 142] on button "Close" at bounding box center [798, 137] width 48 height 29
